Goal: Find specific page/section: Find specific page/section

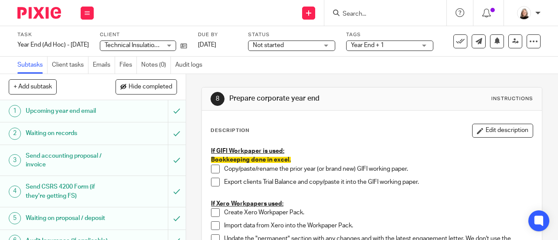
click at [48, 12] on img at bounding box center [39, 13] width 44 height 12
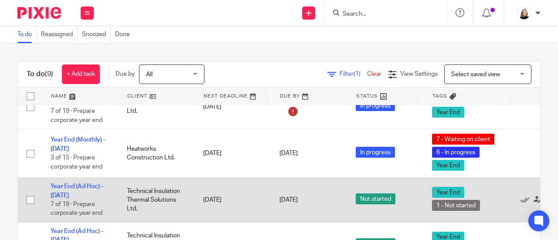
scroll to position [131, 0]
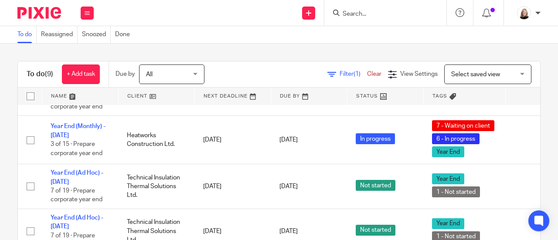
click at [363, 13] on input "Search" at bounding box center [381, 14] width 78 height 8
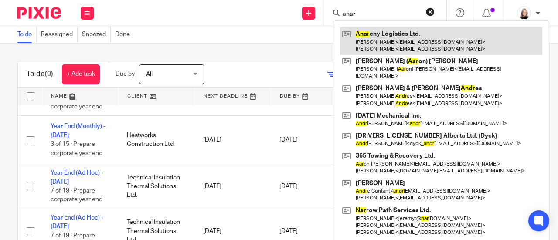
type input "anar"
click at [359, 47] on link at bounding box center [441, 40] width 202 height 27
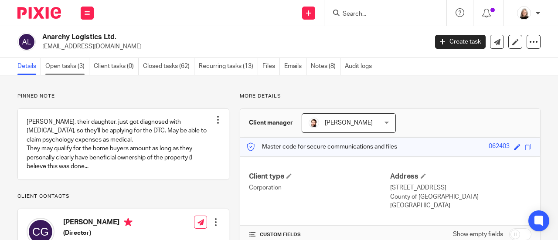
click at [65, 67] on link "Open tasks (3)" at bounding box center [67, 66] width 44 height 17
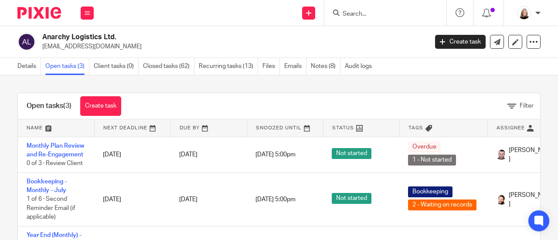
click at [393, 10] on input "Search" at bounding box center [381, 14] width 78 height 8
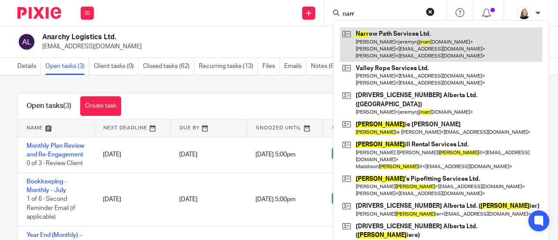
type input "narr"
click at [403, 39] on link at bounding box center [441, 44] width 202 height 34
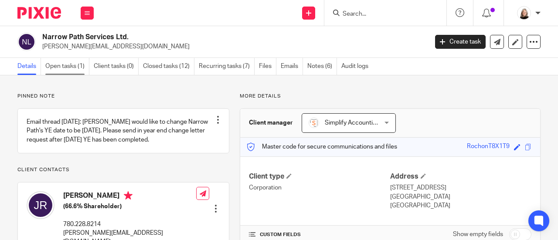
click at [64, 68] on link "Open tasks (1)" at bounding box center [67, 66] width 44 height 17
